Goal: Navigation & Orientation: Find specific page/section

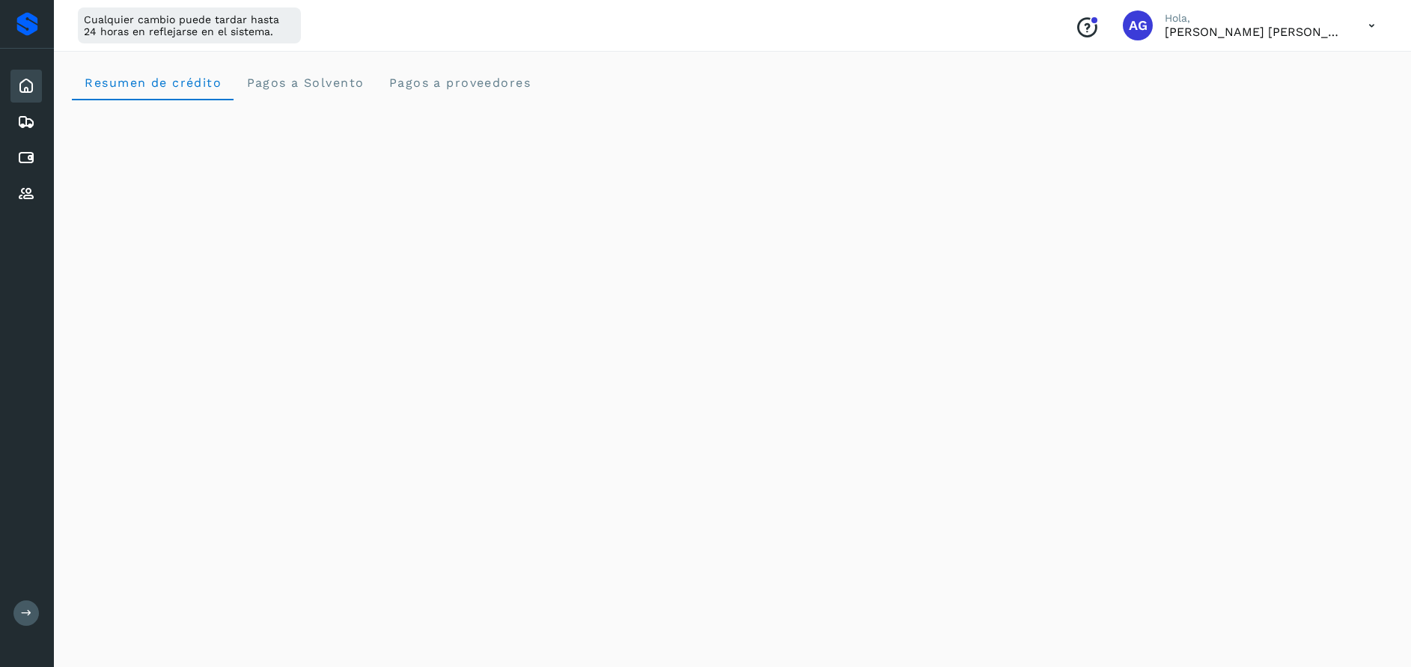
scroll to position [427, 0]
click at [37, 186] on div "Proveedores" at bounding box center [25, 193] width 31 height 33
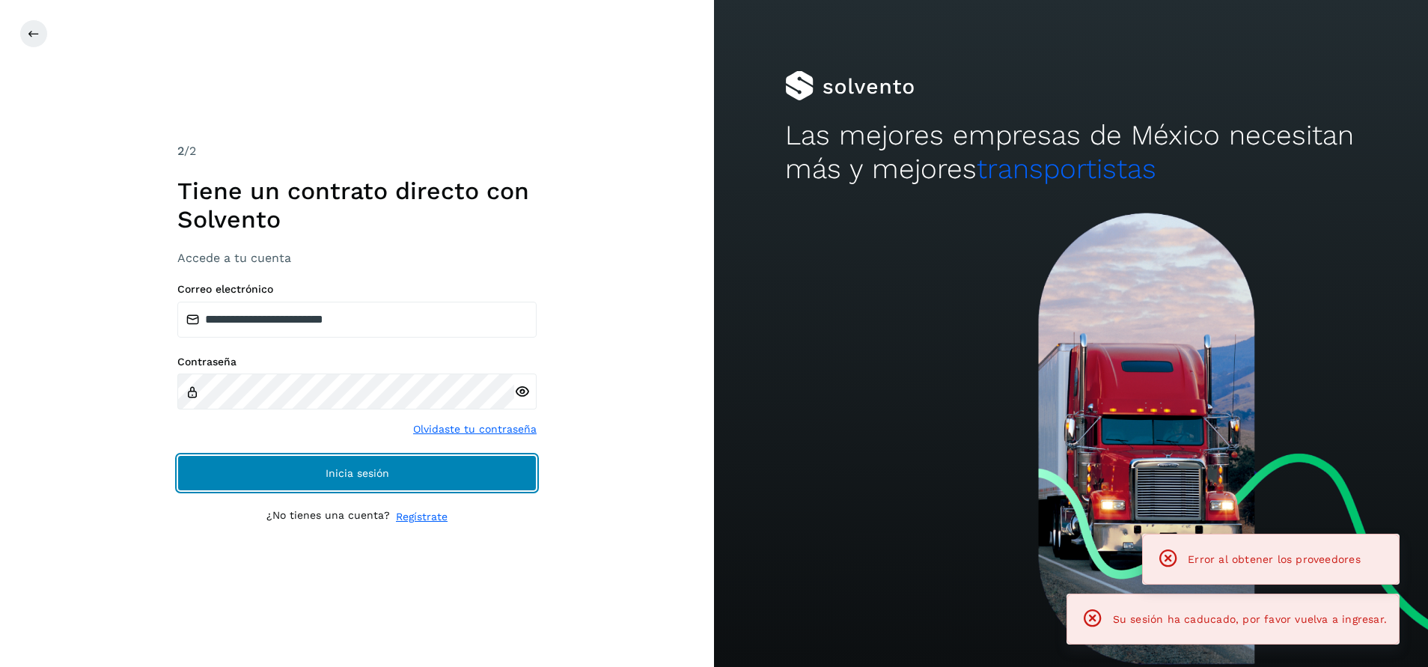
click at [444, 469] on button "Inicia sesión" at bounding box center [356, 473] width 359 height 36
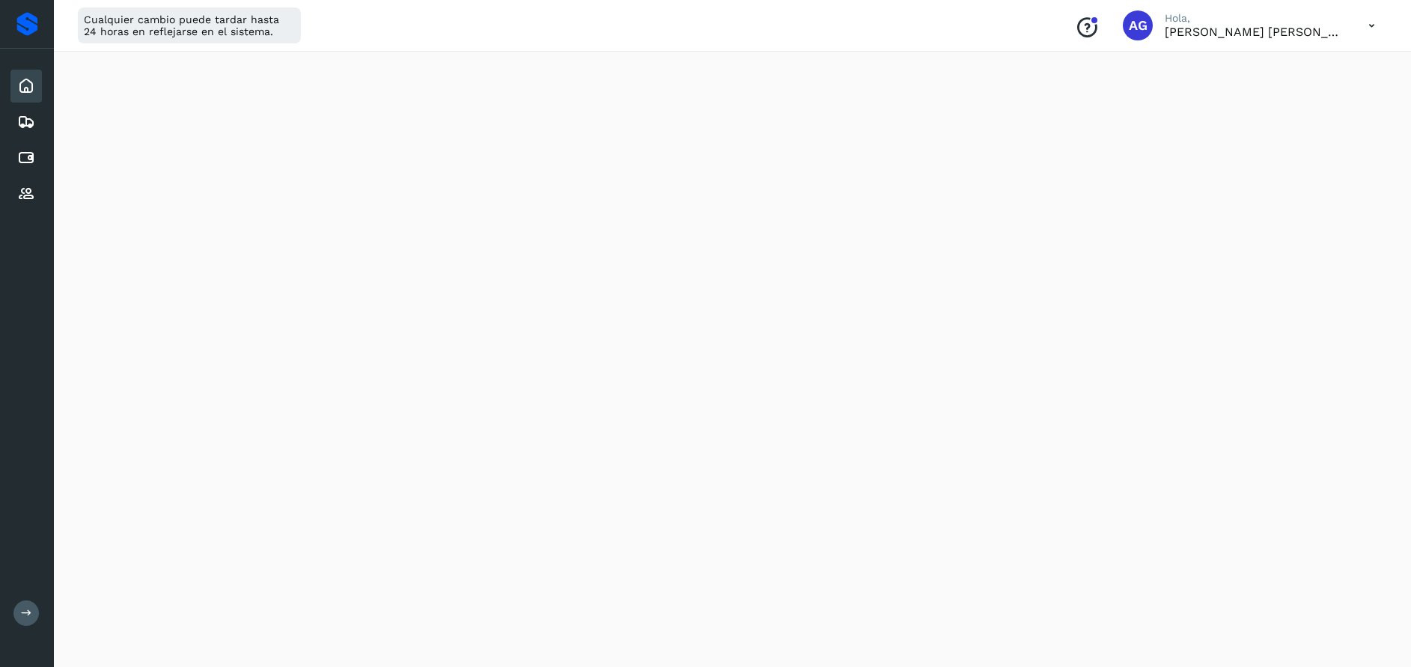
scroll to position [112, 0]
